Goal: Information Seeking & Learning: Learn about a topic

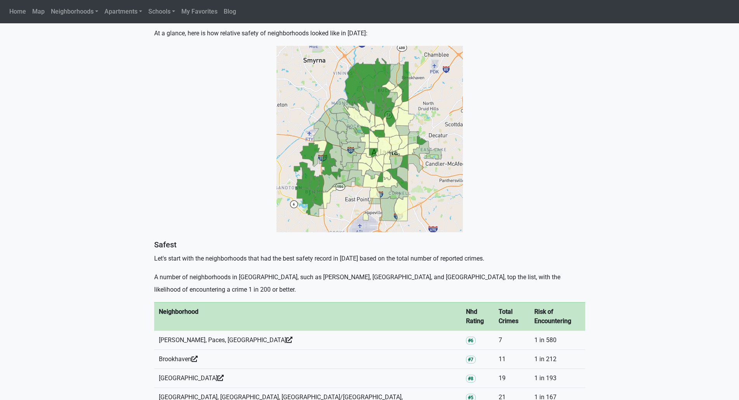
scroll to position [277, 0]
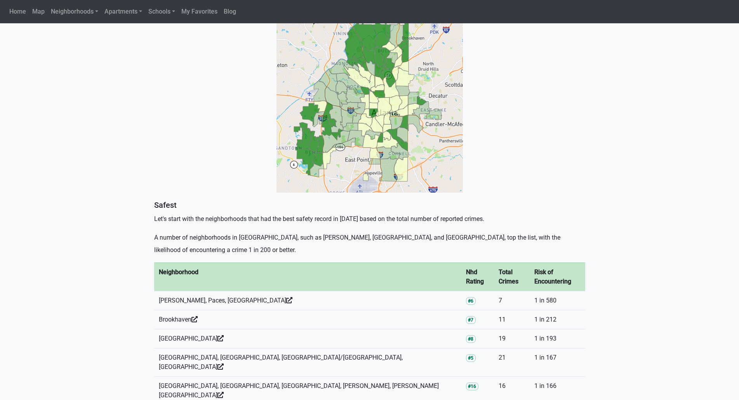
click at [400, 166] on img at bounding box center [370, 99] width 186 height 186
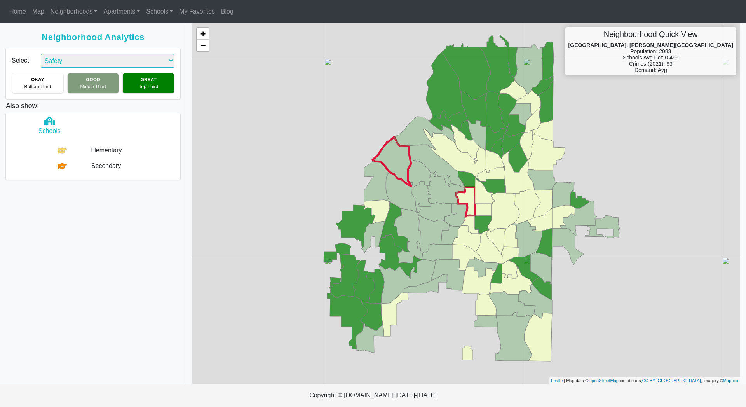
select select "2"
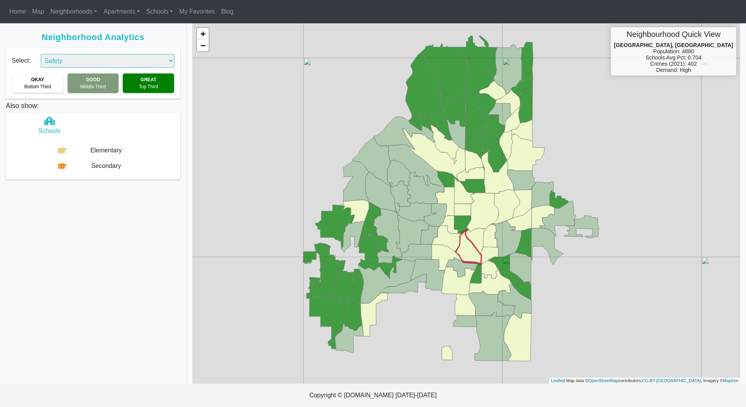
drag, startPoint x: 491, startPoint y: 376, endPoint x: 468, endPoint y: 260, distance: 118.6
click at [468, 259] on div "+ − Neighbourhood Quick View [GEOGRAPHIC_DATA], [GEOGRAPHIC_DATA] Population: 4…" at bounding box center [466, 203] width 548 height 360
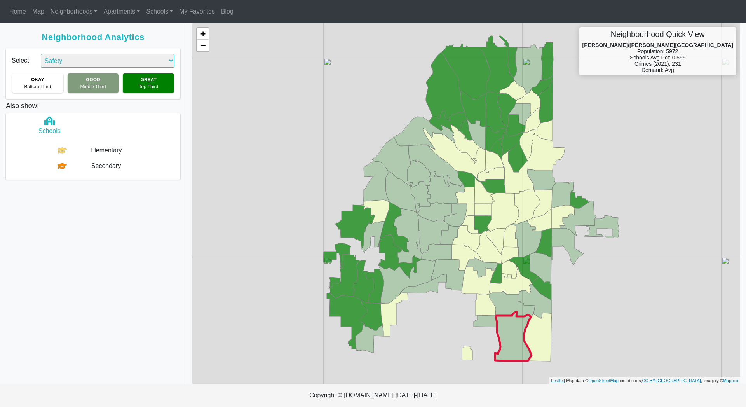
click at [517, 350] on icon at bounding box center [513, 336] width 37 height 49
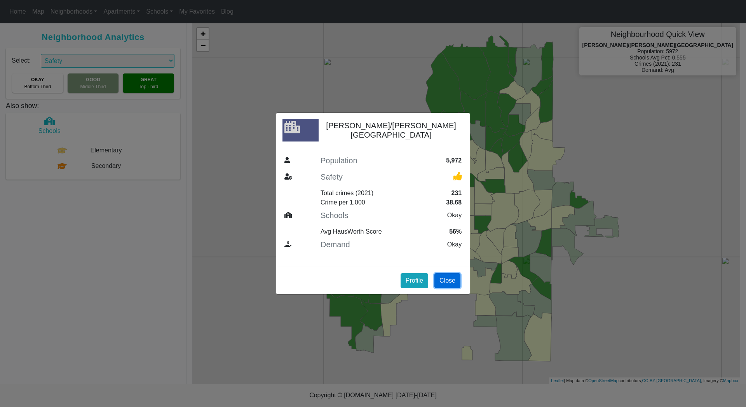
click at [449, 275] on button "Close" at bounding box center [447, 280] width 26 height 15
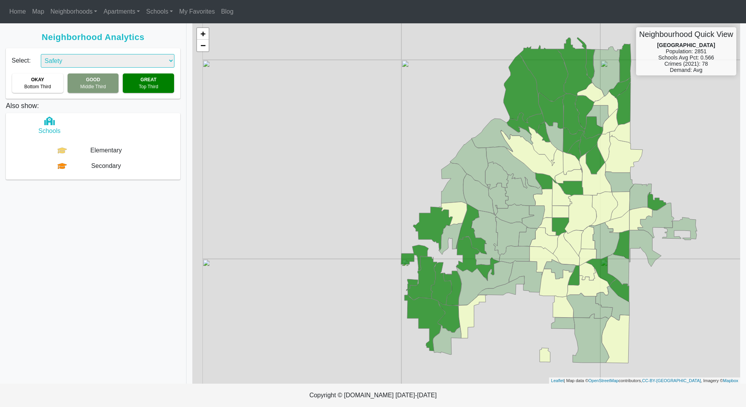
drag, startPoint x: 650, startPoint y: 362, endPoint x: 756, endPoint y: 309, distance: 119.0
click at [740, 309] on div "+ − Neighbourhood Quick View [GEOGRAPHIC_DATA] Population: 2851 Schools Avg Pct…" at bounding box center [466, 203] width 548 height 360
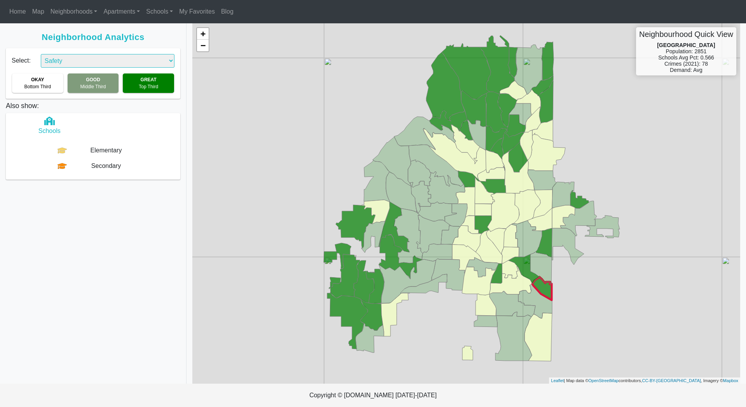
click at [547, 291] on icon at bounding box center [541, 288] width 19 height 23
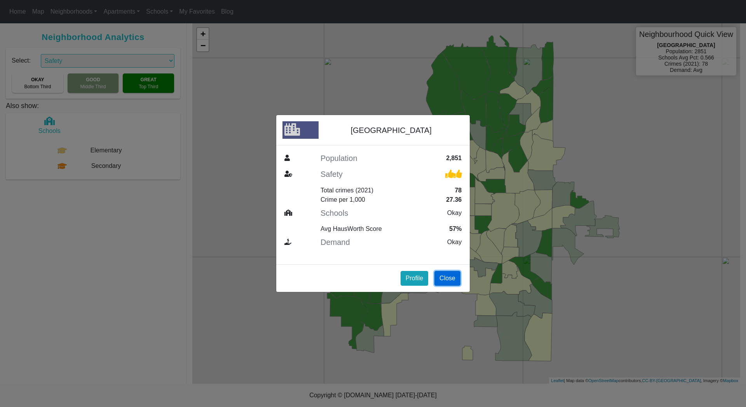
click at [446, 276] on button "Close" at bounding box center [447, 278] width 26 height 15
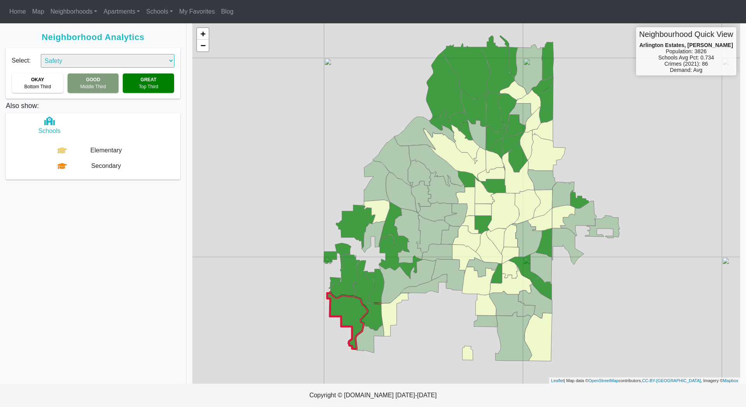
click at [354, 310] on icon at bounding box center [354, 320] width 54 height 57
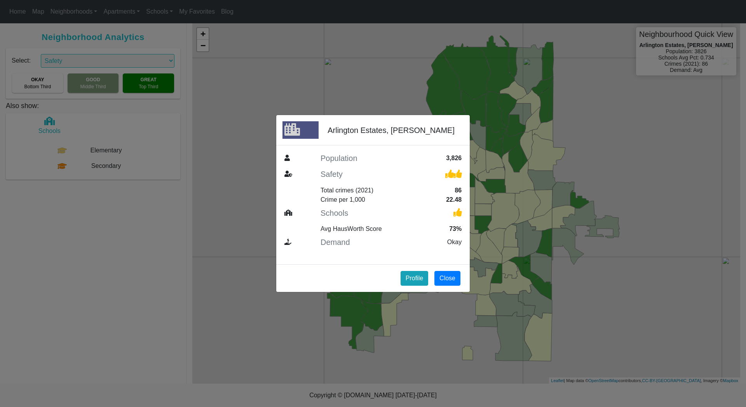
click at [374, 315] on div "Arlington Estates, [PERSON_NAME] Population 3,826 Safety Total crimes (2021) 86…" at bounding box center [373, 203] width 746 height 407
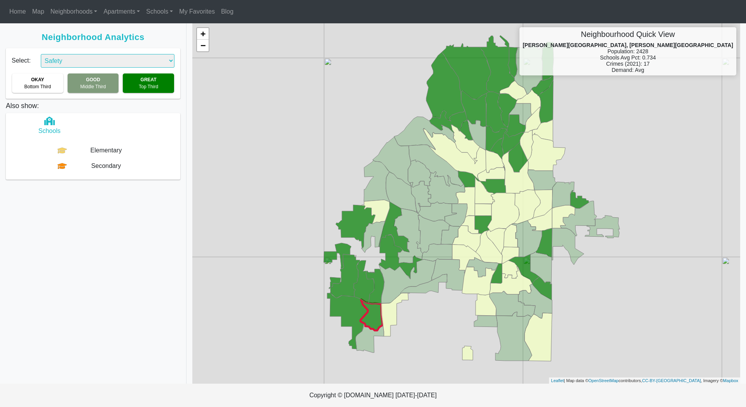
click at [374, 315] on icon at bounding box center [371, 314] width 22 height 31
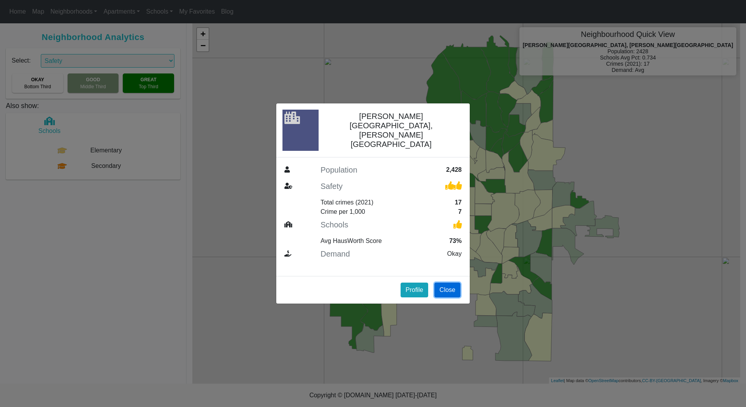
click at [449, 282] on button "Close" at bounding box center [447, 289] width 26 height 15
